Goal: Task Accomplishment & Management: Manage account settings

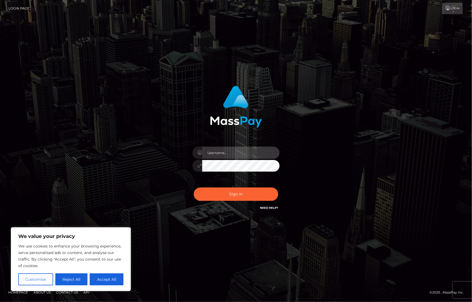
click at [234, 147] on input "text" at bounding box center [240, 153] width 77 height 12
drag, startPoint x: 220, startPoint y: 148, endPoint x: 218, endPoint y: 157, distance: 9.5
click at [220, 148] on input "text" at bounding box center [240, 153] width 77 height 12
click at [218, 157] on input "text" at bounding box center [240, 153] width 77 height 12
type input "[PERSON_NAME].Ace"
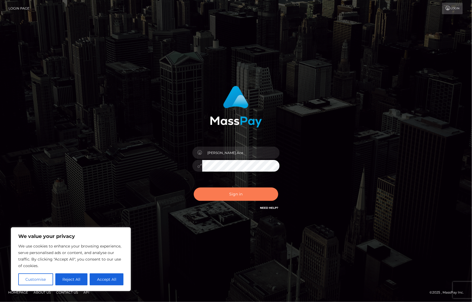
click at [242, 196] on button "Sign in" at bounding box center [236, 193] width 84 height 13
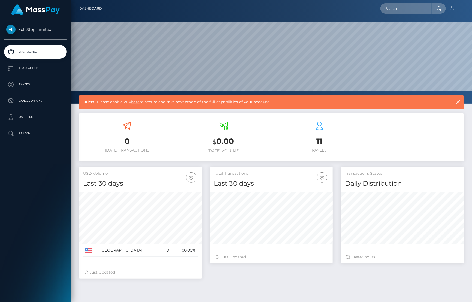
scroll to position [96, 123]
click at [450, 9] on icon at bounding box center [453, 8] width 6 height 4
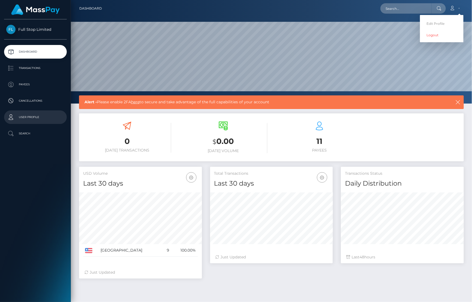
click at [28, 118] on p "User Profile" at bounding box center [35, 117] width 58 height 8
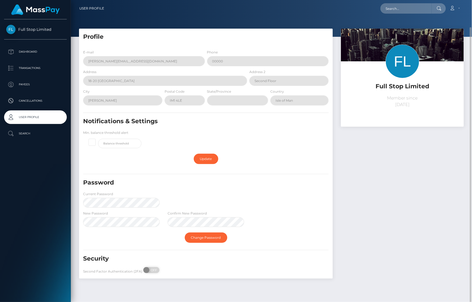
scroll to position [14, 0]
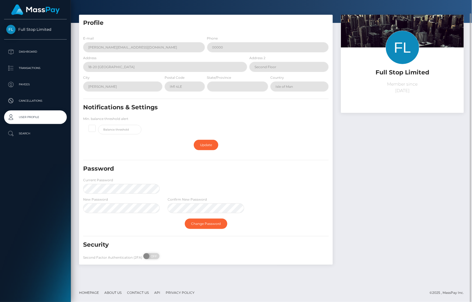
click at [187, 203] on div "Confirm New Password" at bounding box center [206, 204] width 76 height 17
click at [71, 187] on div "Profile E-mail [PERSON_NAME][EMAIL_ADDRESS][DOMAIN_NAME] Phone 00000 Address [S…" at bounding box center [271, 149] width 401 height 268
click at [207, 226] on link "Change Password" at bounding box center [206, 224] width 43 height 10
click at [152, 256] on span "OFF" at bounding box center [153, 256] width 14 height 6
checkbox input "true"
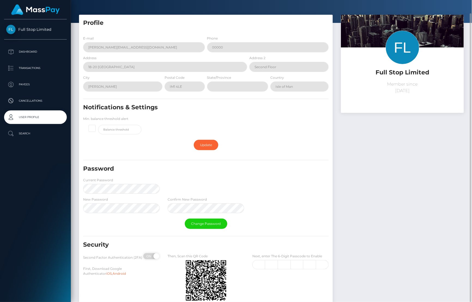
scroll to position [51, 0]
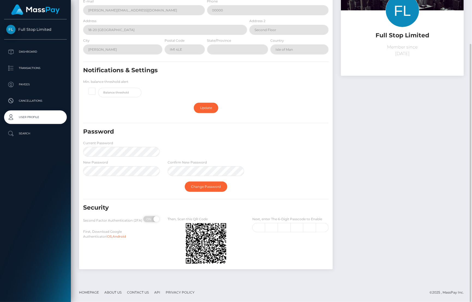
click at [260, 233] on div "Next, enter The 6-Digit Passcode to Enable" at bounding box center [290, 241] width 84 height 50
click at [261, 225] on input "text" at bounding box center [258, 227] width 13 height 9
type input "3"
type input "2"
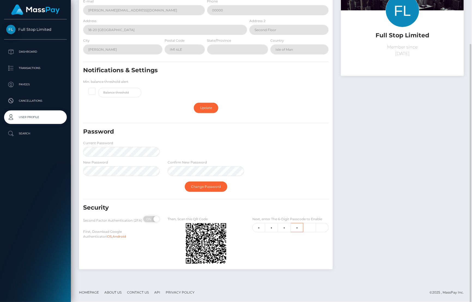
type input "4"
type input "2"
type input "6"
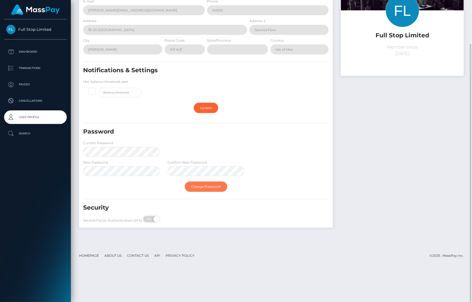
drag, startPoint x: 213, startPoint y: 186, endPoint x: 284, endPoint y: 167, distance: 73.0
click at [213, 186] on link "Change Password" at bounding box center [206, 186] width 43 height 10
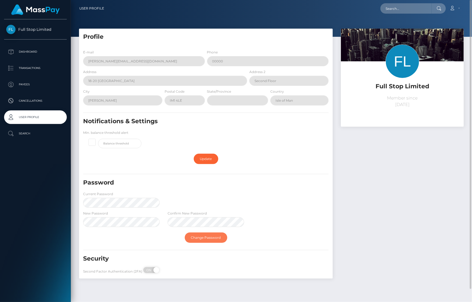
scroll to position [14, 0]
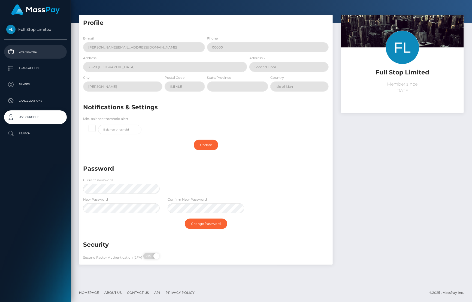
click at [36, 54] on p "Dashboard" at bounding box center [35, 52] width 58 height 8
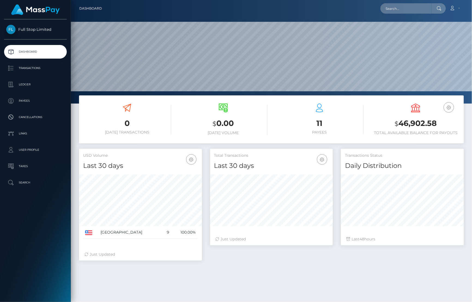
scroll to position [96, 123]
click at [455, 9] on icon at bounding box center [453, 8] width 6 height 4
click at [435, 24] on link "Edit Profile" at bounding box center [442, 24] width 44 height 10
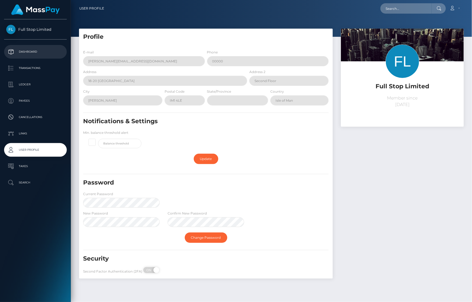
click at [30, 51] on p "Dashboard" at bounding box center [35, 52] width 58 height 8
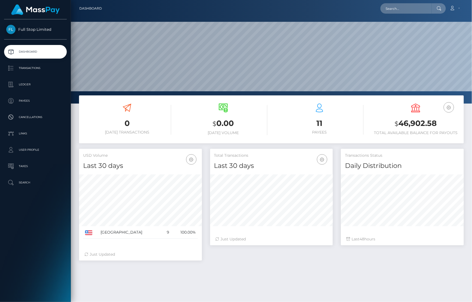
scroll to position [96, 123]
click at [450, 4] on link "Account" at bounding box center [455, 8] width 16 height 11
click at [440, 35] on link "Logout" at bounding box center [442, 35] width 44 height 10
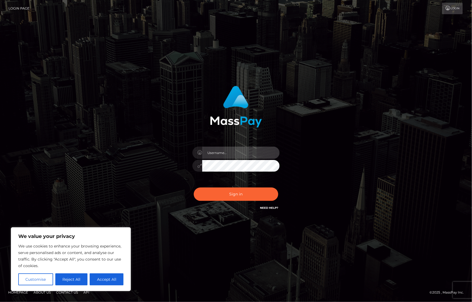
drag, startPoint x: 0, startPoint y: 0, endPoint x: 232, endPoint y: 152, distance: 277.5
click at [232, 152] on input "text" at bounding box center [240, 153] width 77 height 12
type input "Cyrus.Ace"
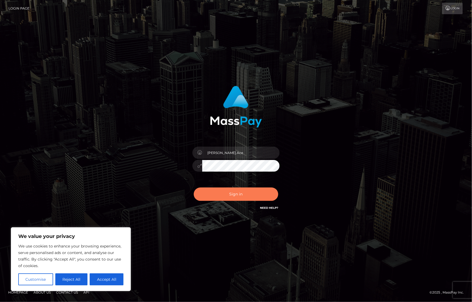
click at [227, 189] on button "Sign in" at bounding box center [236, 193] width 84 height 13
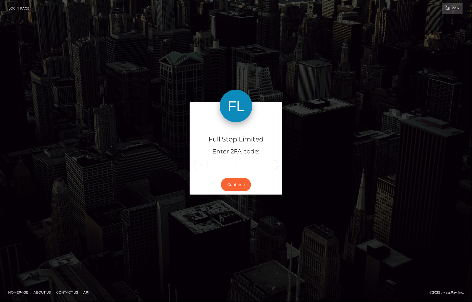
type input "9"
type input "2"
type input "0"
type input "3"
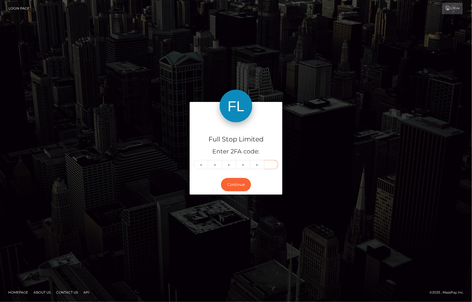
type input "4"
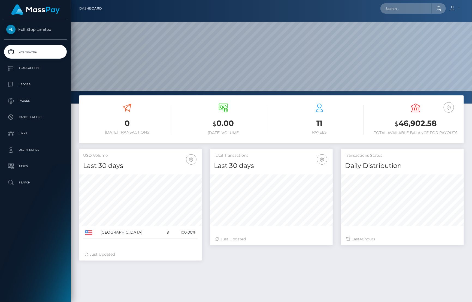
scroll to position [96, 123]
